Goal: Task Accomplishment & Management: Manage account settings

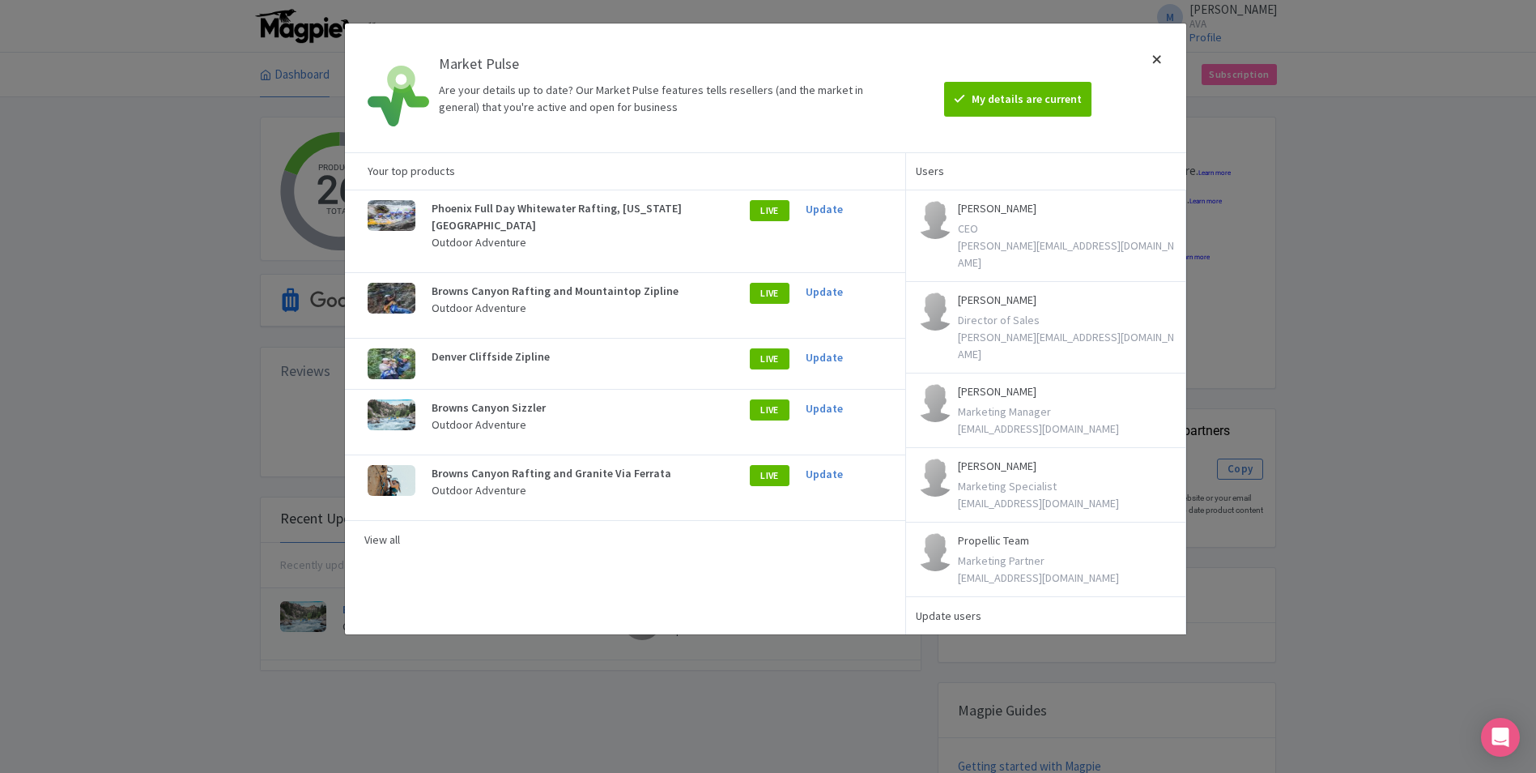
click at [1156, 62] on div at bounding box center [1157, 87] width 39 height 103
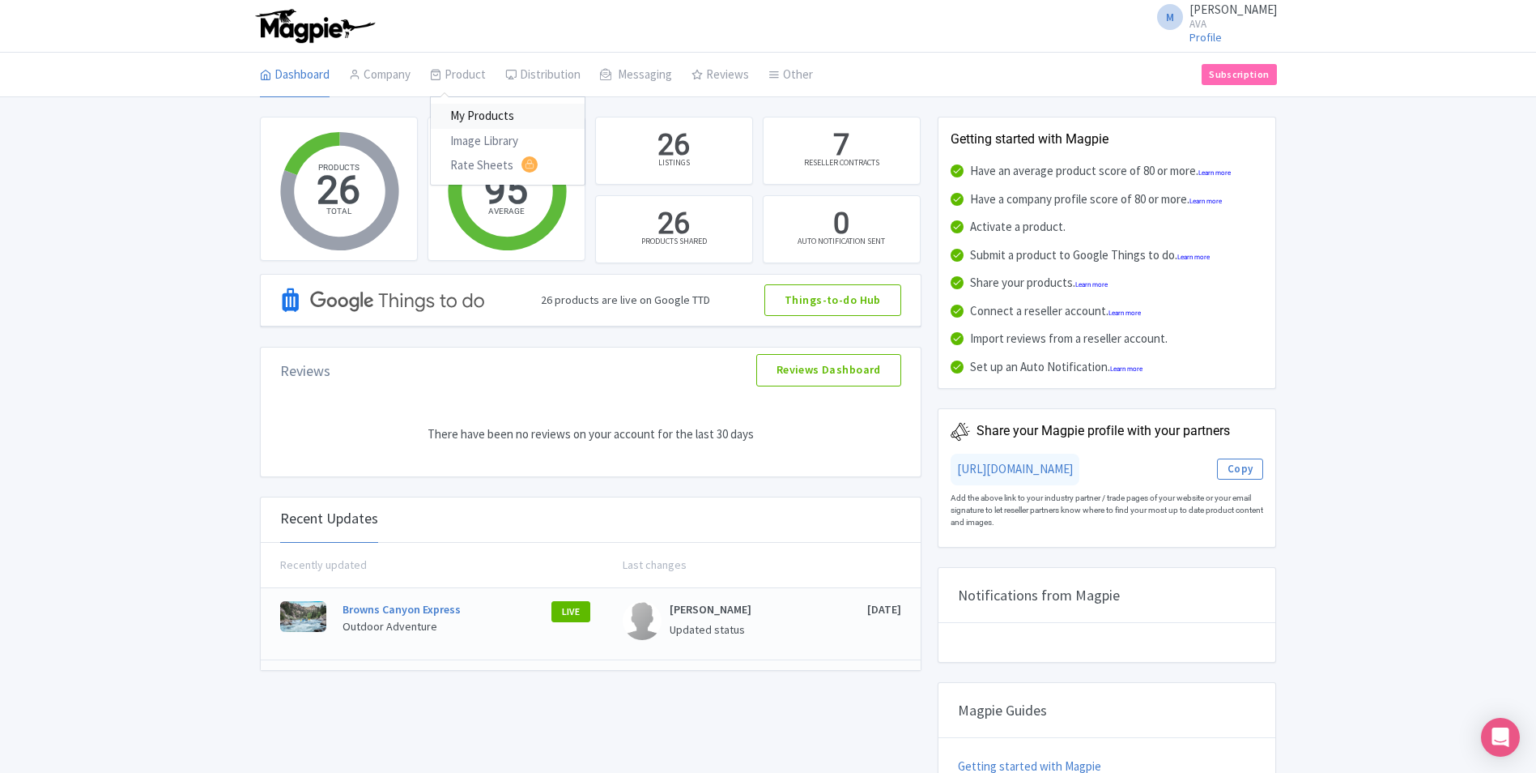
click at [511, 123] on link "My Products" at bounding box center [508, 116] width 154 height 25
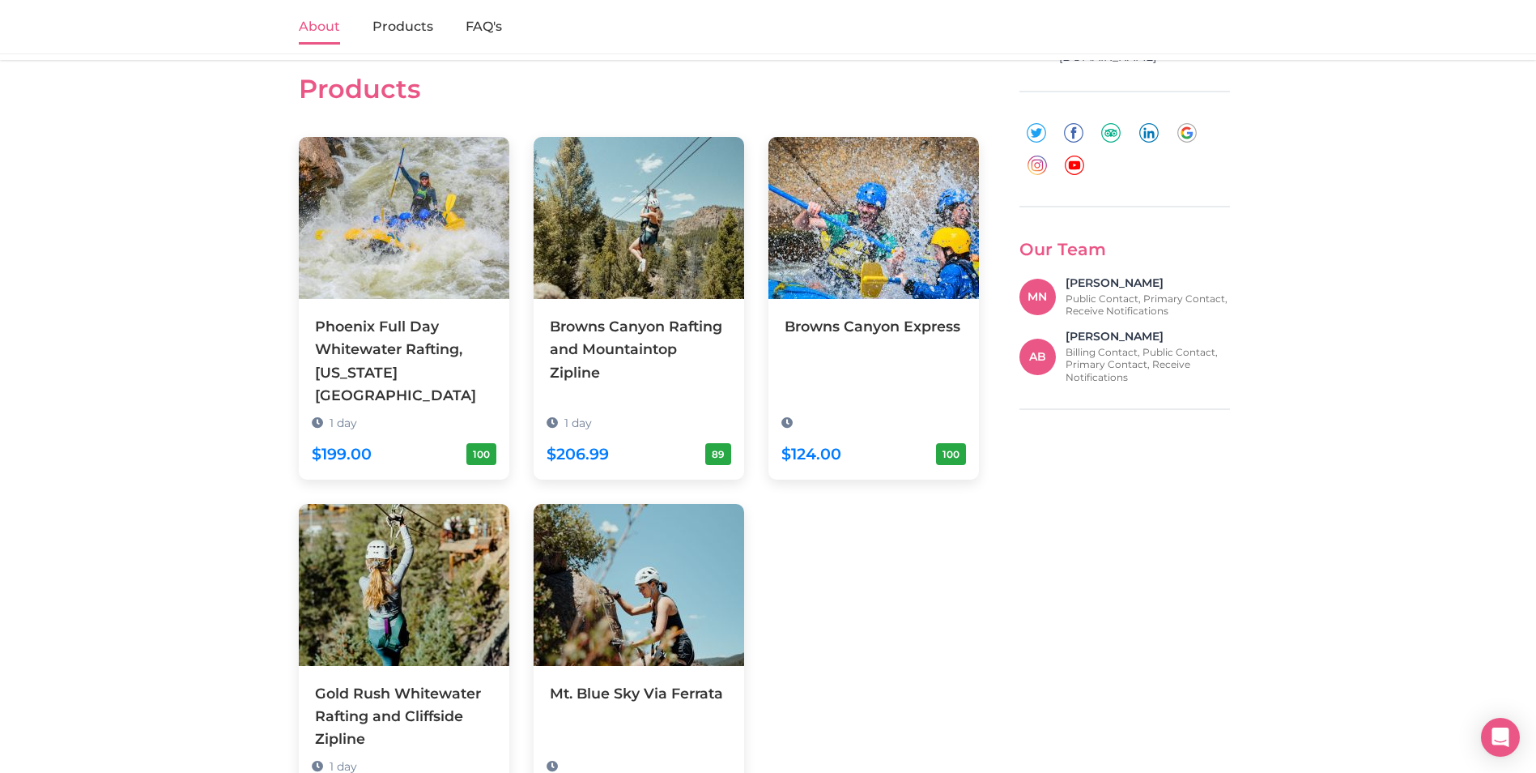
scroll to position [778, 0]
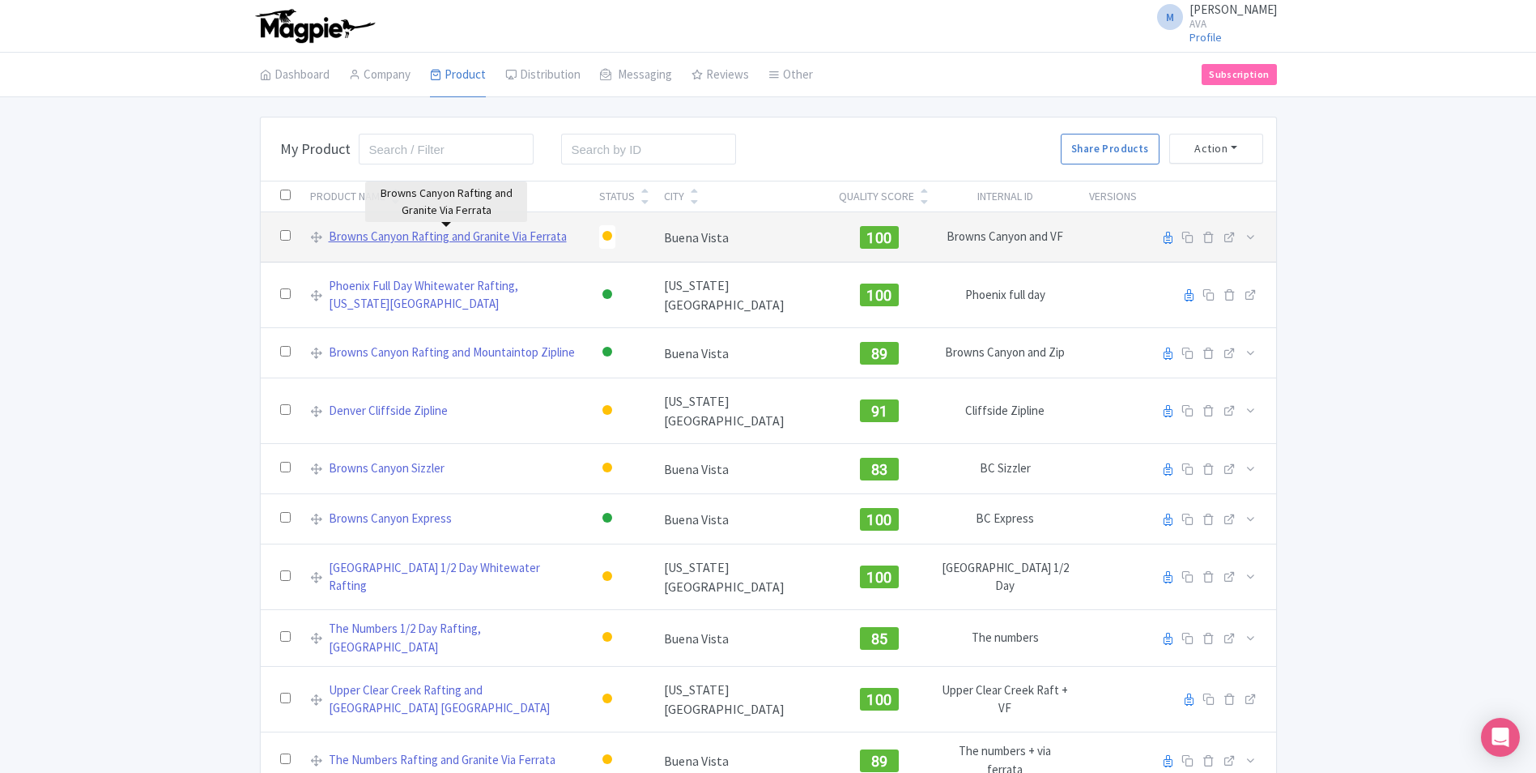
click at [440, 236] on link "Browns Canyon Rafting and Granite Via Ferrata" at bounding box center [448, 237] width 238 height 19
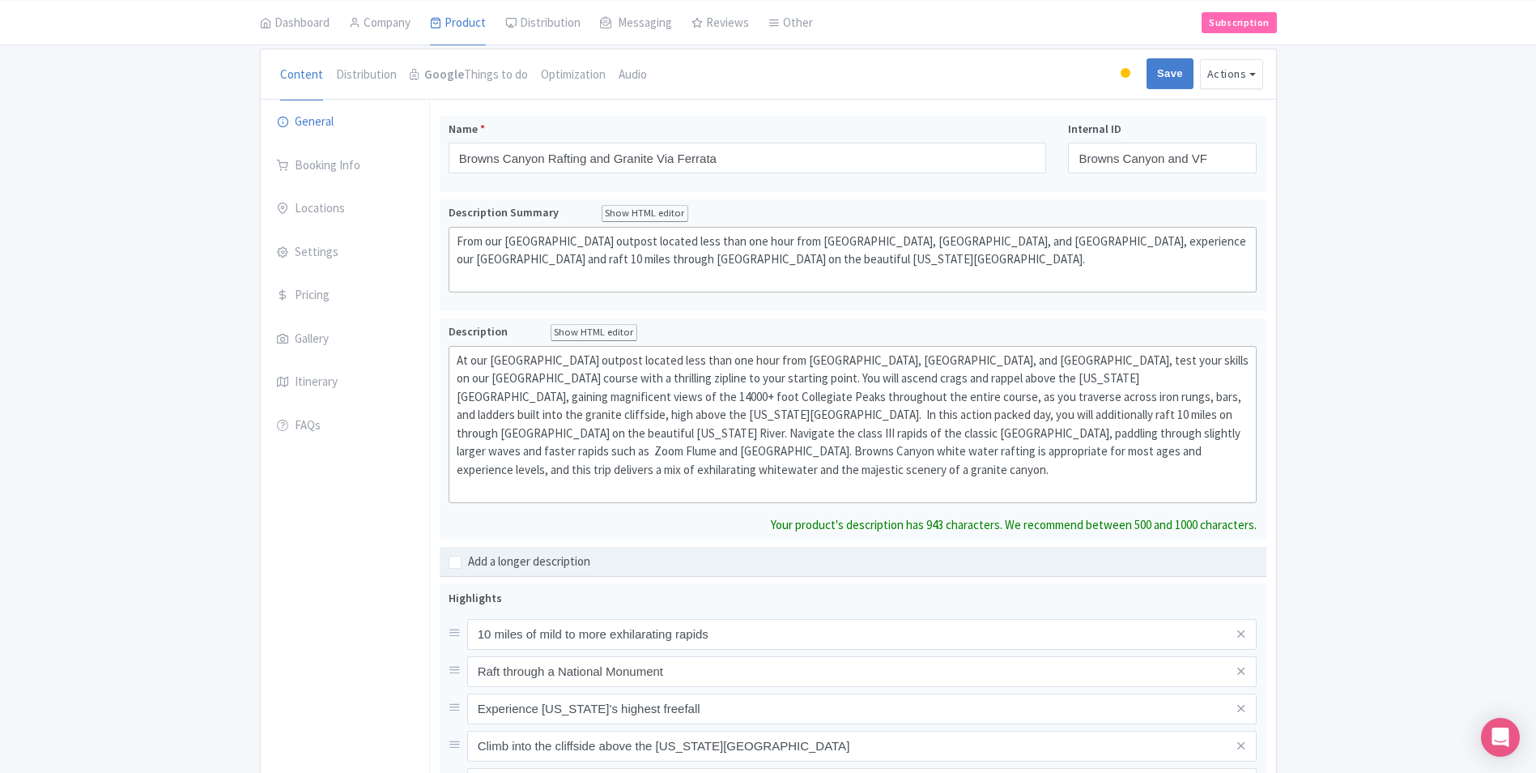
scroll to position [162, 0]
